Goal: Transaction & Acquisition: Purchase product/service

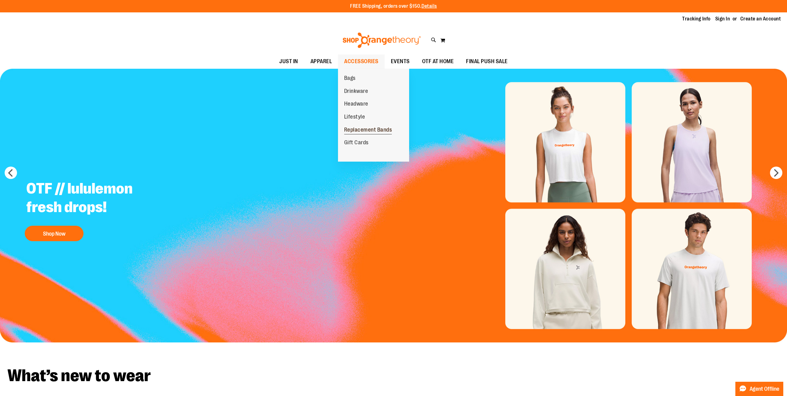
click at [363, 131] on span "Replacement Bands" at bounding box center [368, 130] width 48 height 8
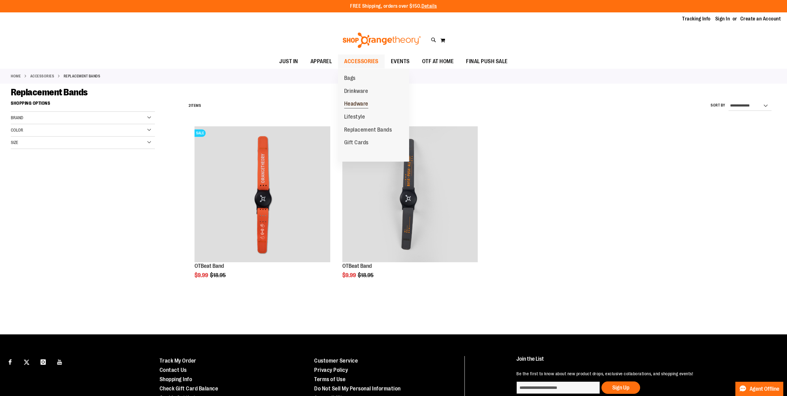
click at [367, 104] on span "Headware" at bounding box center [356, 105] width 24 height 8
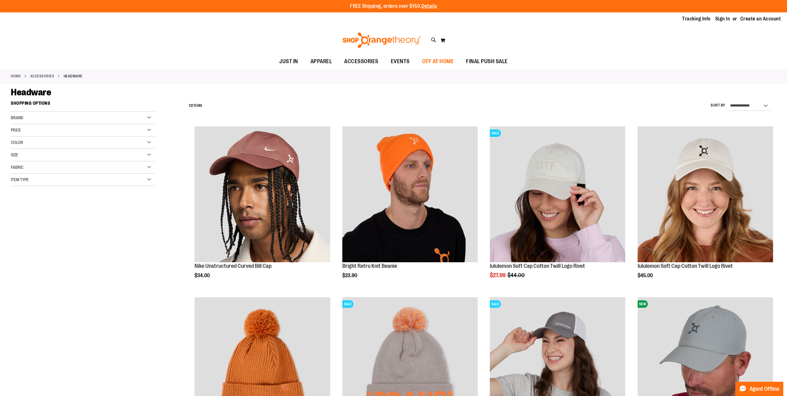
click at [435, 61] on span "OTF AT HOME" at bounding box center [438, 61] width 32 height 14
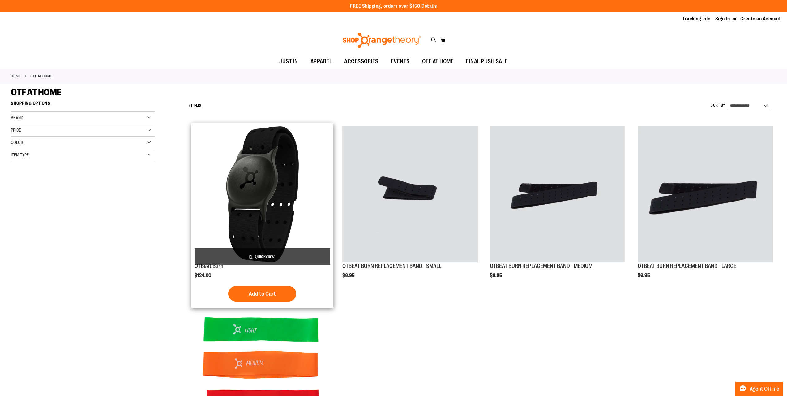
click at [259, 168] on img "product" at bounding box center [262, 193] width 135 height 135
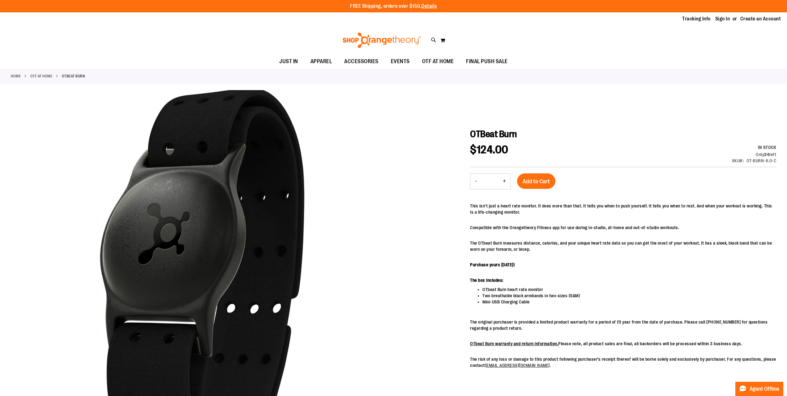
scroll to position [154, 0]
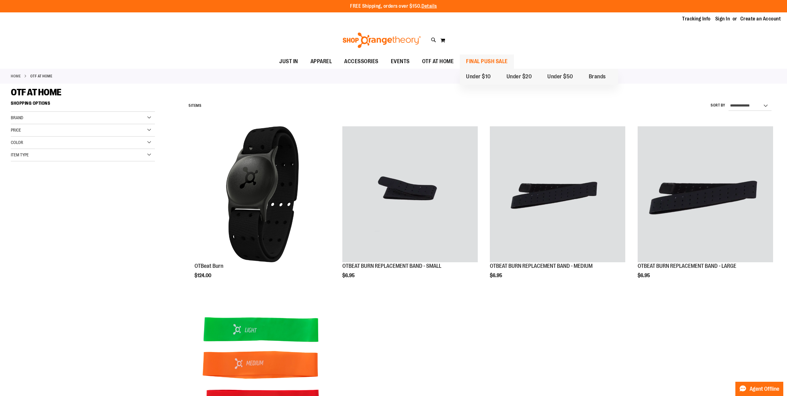
click at [469, 62] on span "FINAL PUSH SALE" at bounding box center [487, 61] width 42 height 14
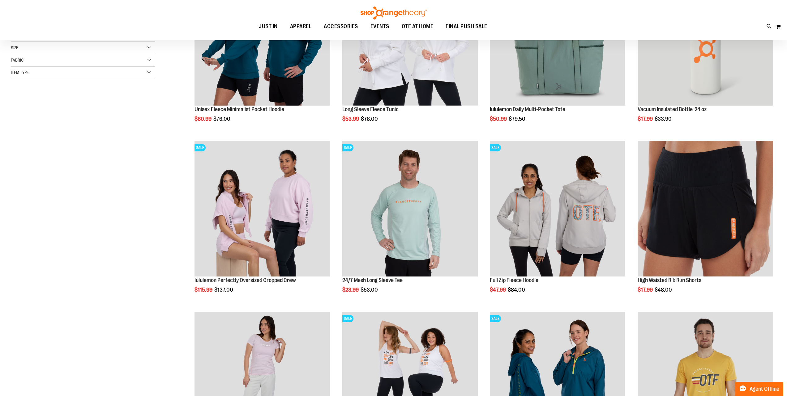
scroll to position [185, 0]
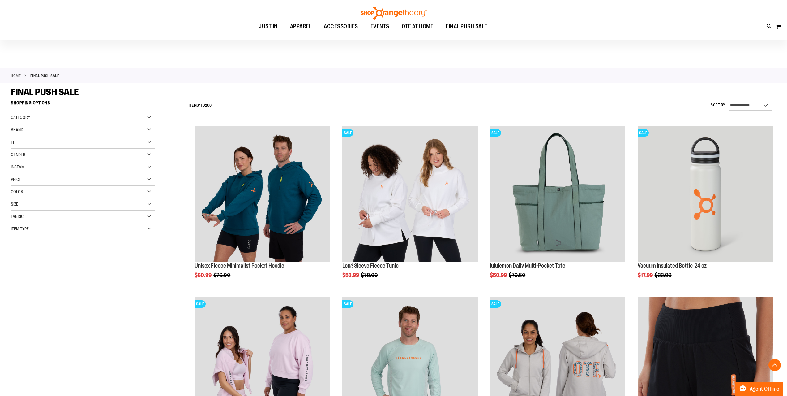
drag, startPoint x: 139, startPoint y: 206, endPoint x: 160, endPoint y: -1, distance: 207.9
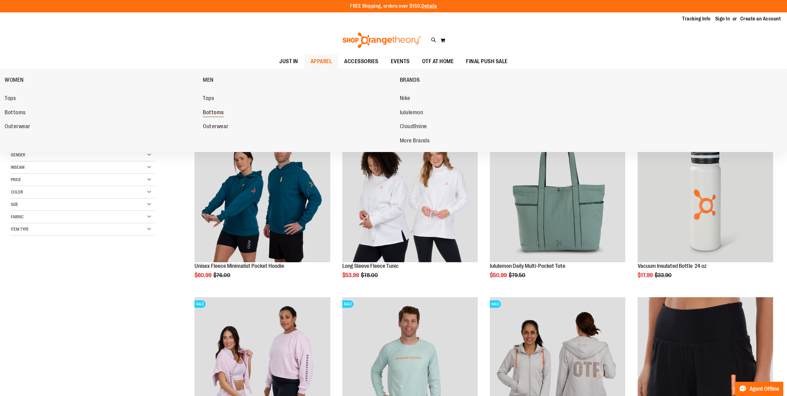
click at [217, 110] on span "Bottoms" at bounding box center [213, 113] width 21 height 8
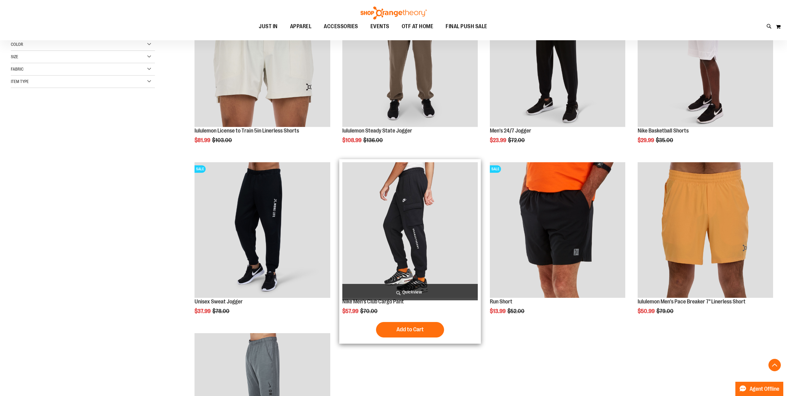
scroll to position [216, 0]
